Goal: Information Seeking & Learning: Learn about a topic

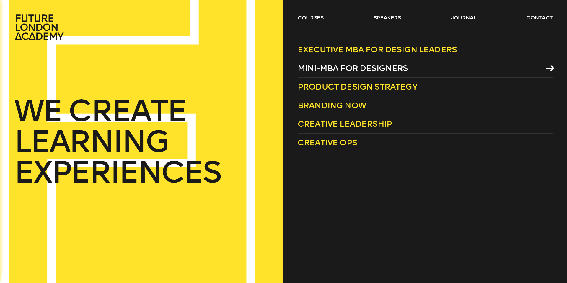
click at [317, 69] on span "Mini-MBA for Designers" at bounding box center [353, 68] width 110 height 10
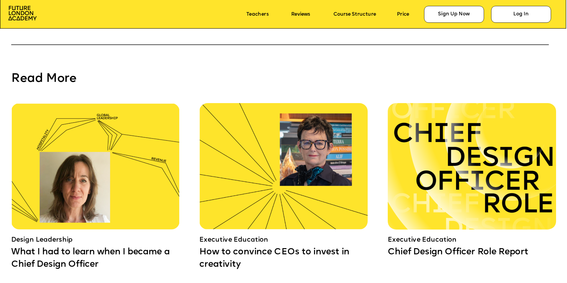
scroll to position [5042, 0]
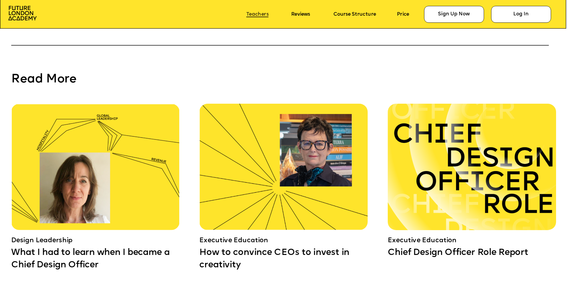
click at [259, 14] on link "Teachers" at bounding box center [257, 15] width 22 height 6
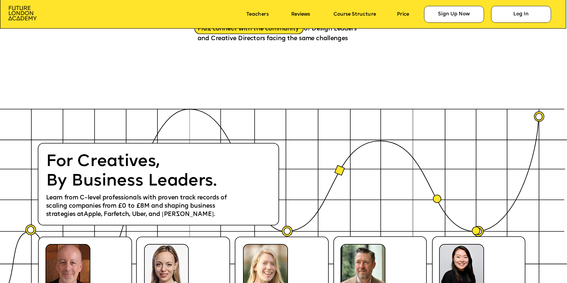
scroll to position [1017, 0]
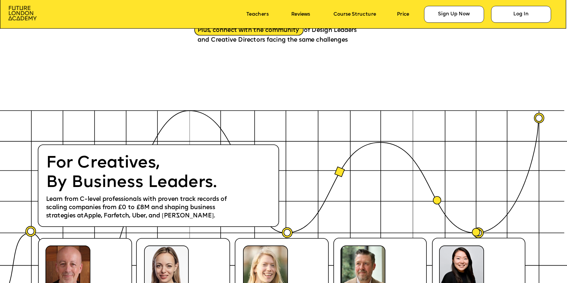
click at [13, 16] on img at bounding box center [22, 13] width 28 height 14
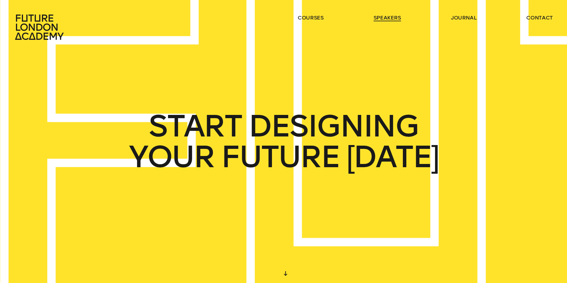
click at [380, 15] on link "speakers" at bounding box center [387, 17] width 27 height 7
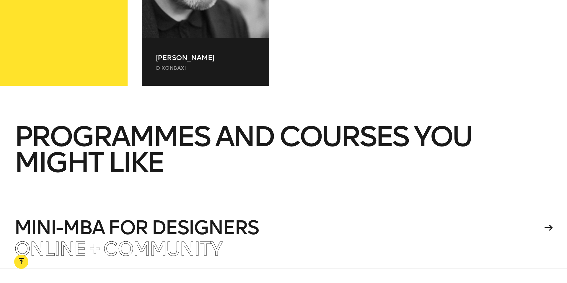
scroll to position [16534, 0]
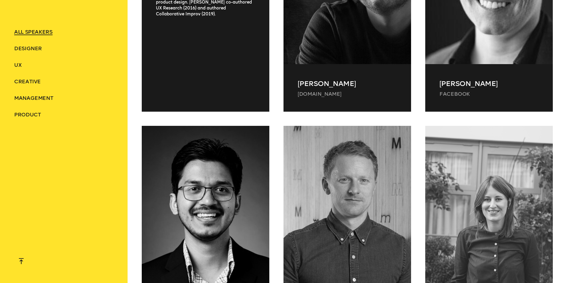
scroll to position [14585, 0]
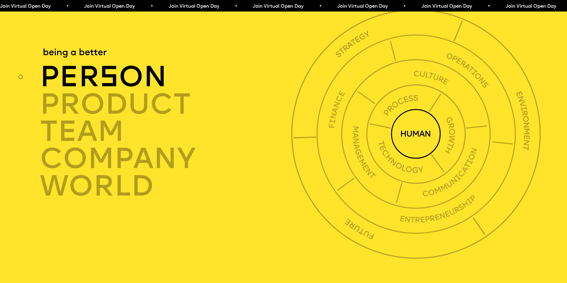
scroll to position [2060, 0]
